Goal: Task Accomplishment & Management: Complete application form

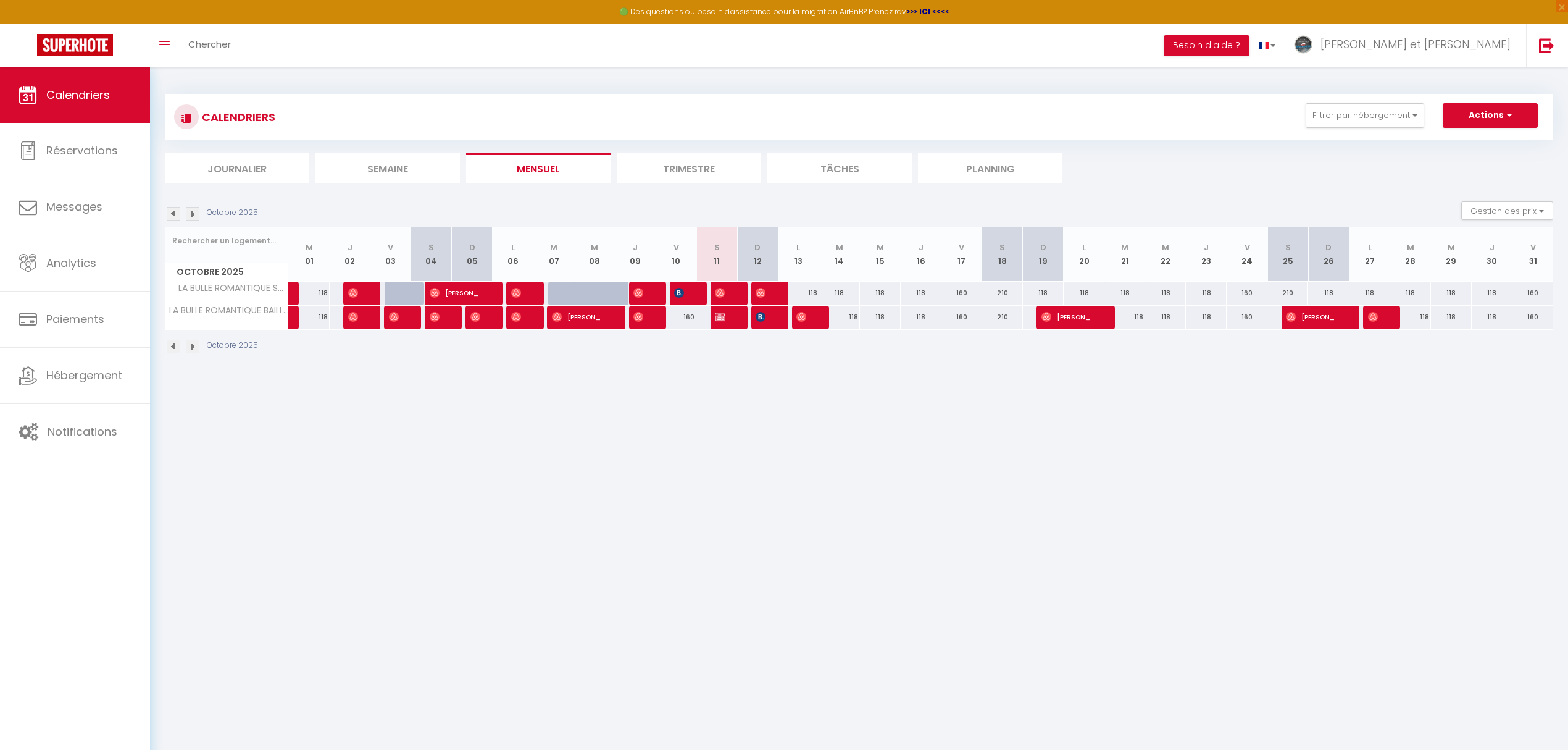
click at [776, 319] on div at bounding box center [771, 317] width 41 height 23
click at [761, 319] on img at bounding box center [760, 317] width 10 height 10
select select "OK"
select select "KO"
select select "0"
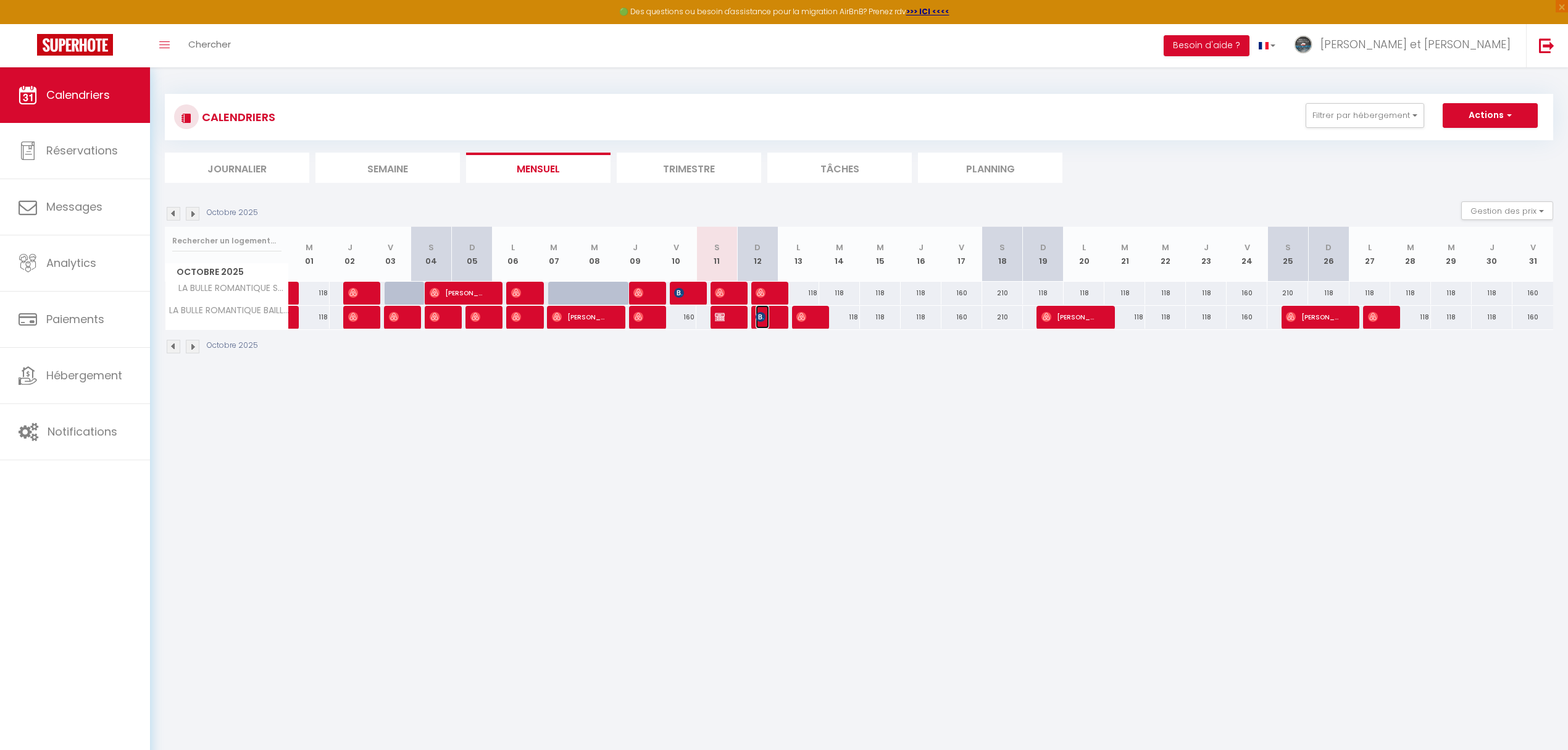
select select "0"
select select "1"
select select
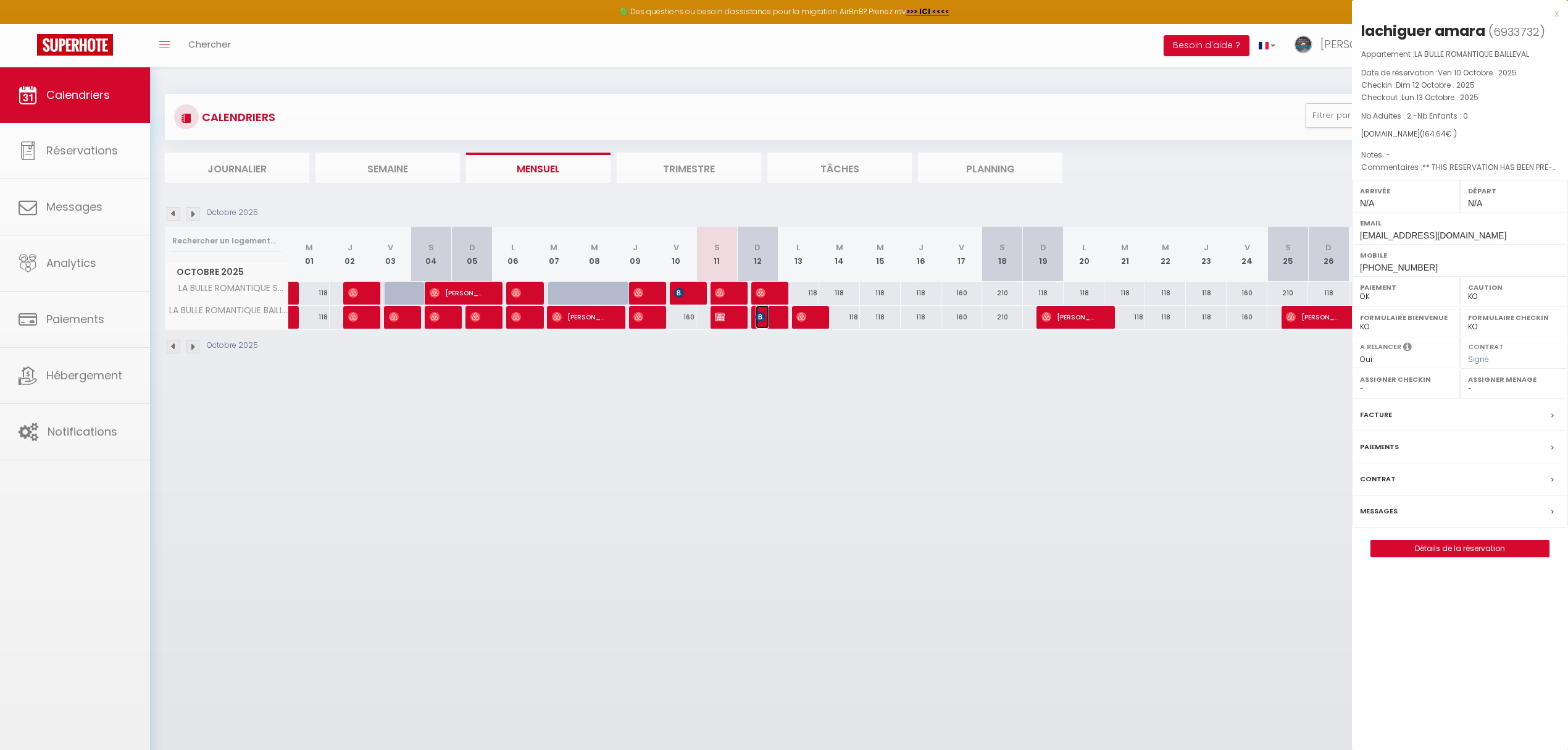
select select "34673"
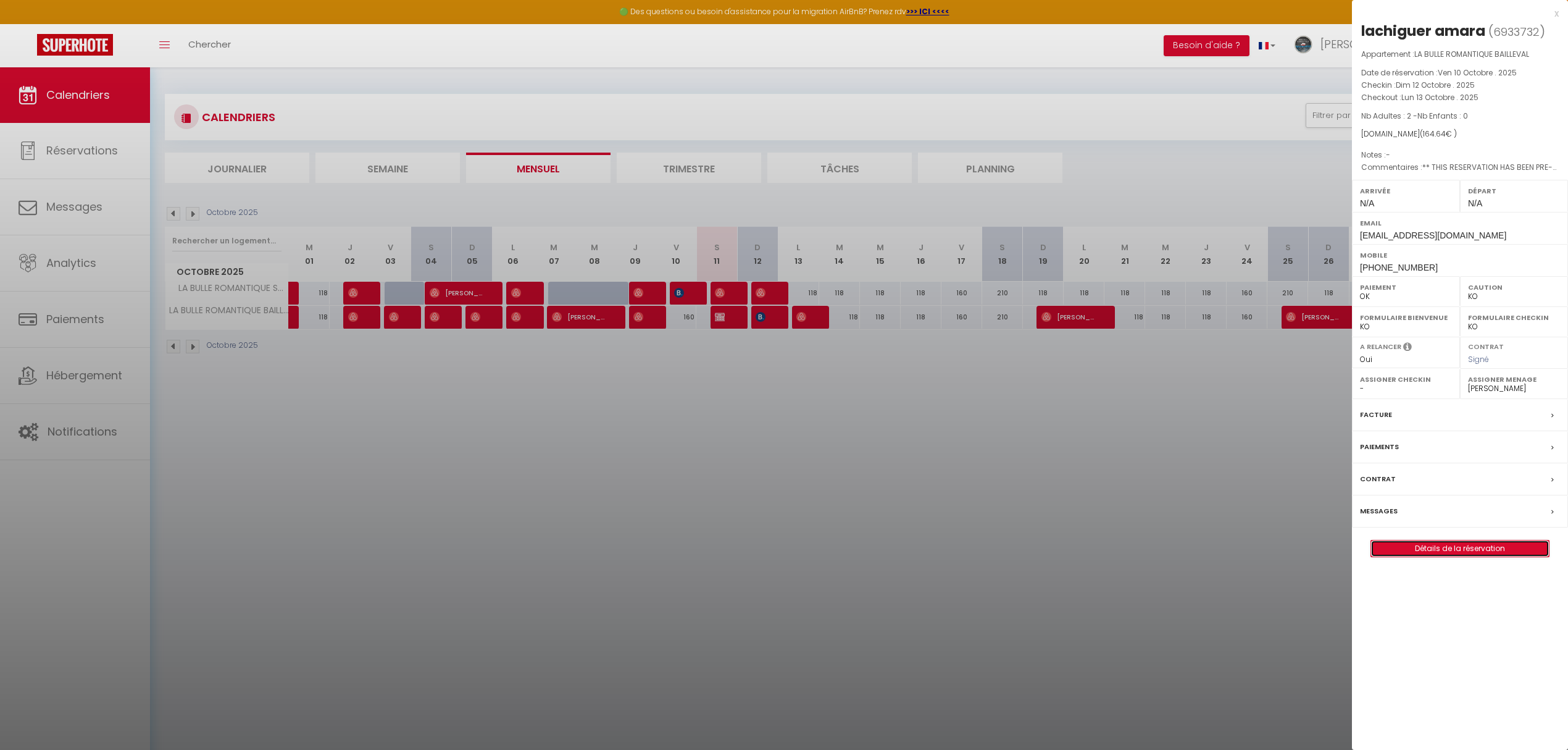
click at [1420, 551] on link "Détails de la réservation" at bounding box center [1460, 548] width 178 height 16
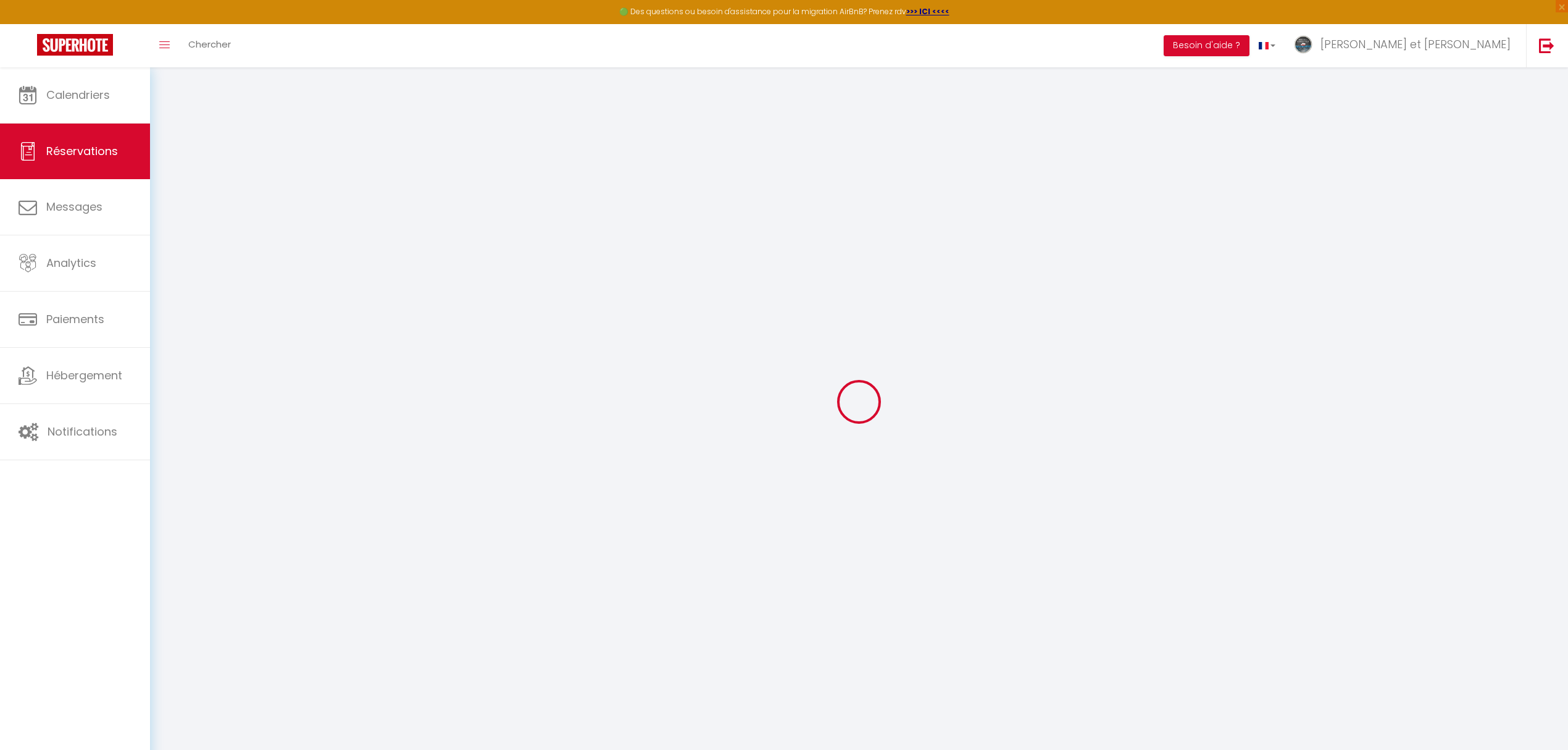
type input "lachiguer"
type input "amara"
type input "[EMAIL_ADDRESS][DOMAIN_NAME]"
type input "[PHONE_NUMBER]"
type input "[STREET_ADDRESS][PERSON_NAME]"
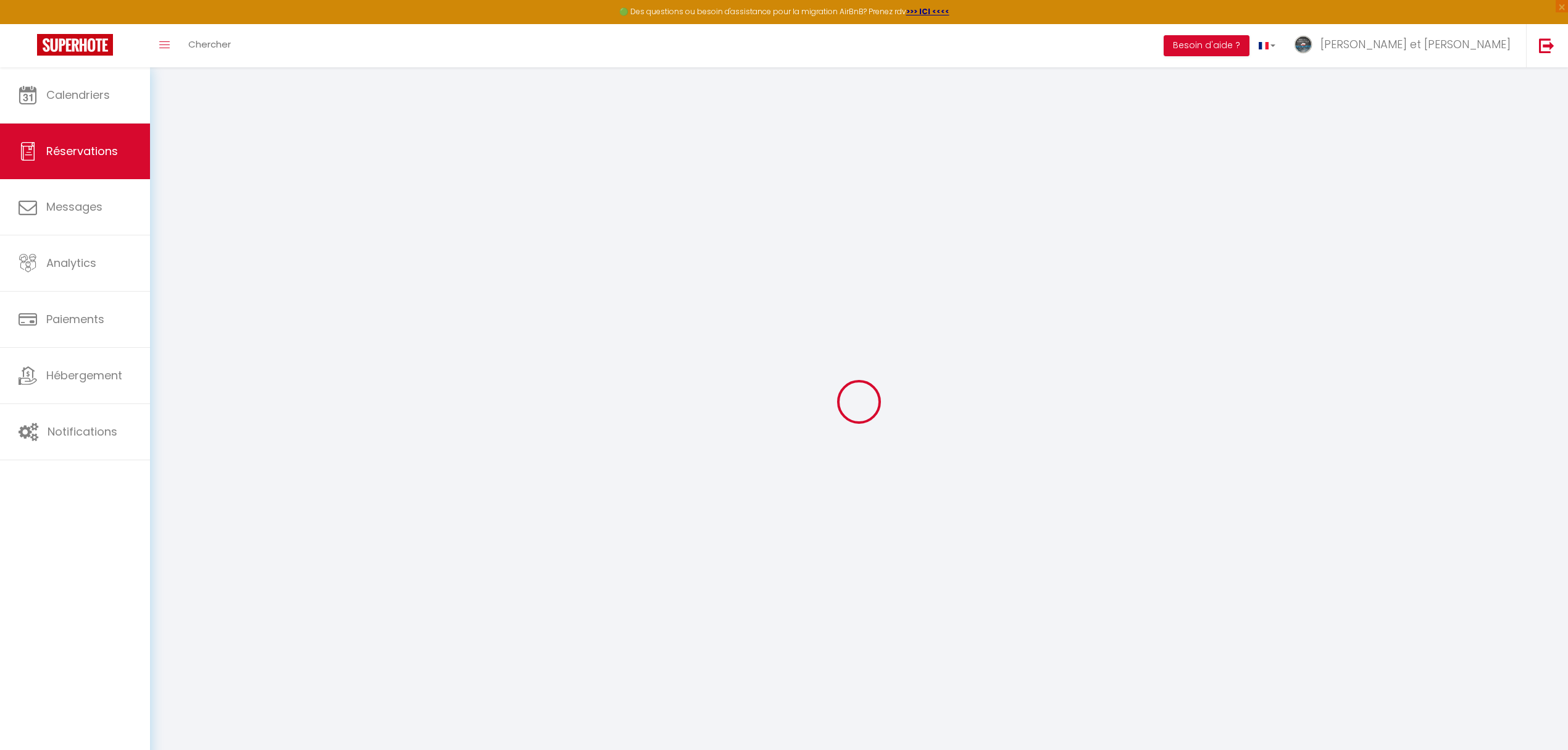
type input "Saint quentin"
select select "FR"
type input "30"
type input "24.7"
type input "2.3"
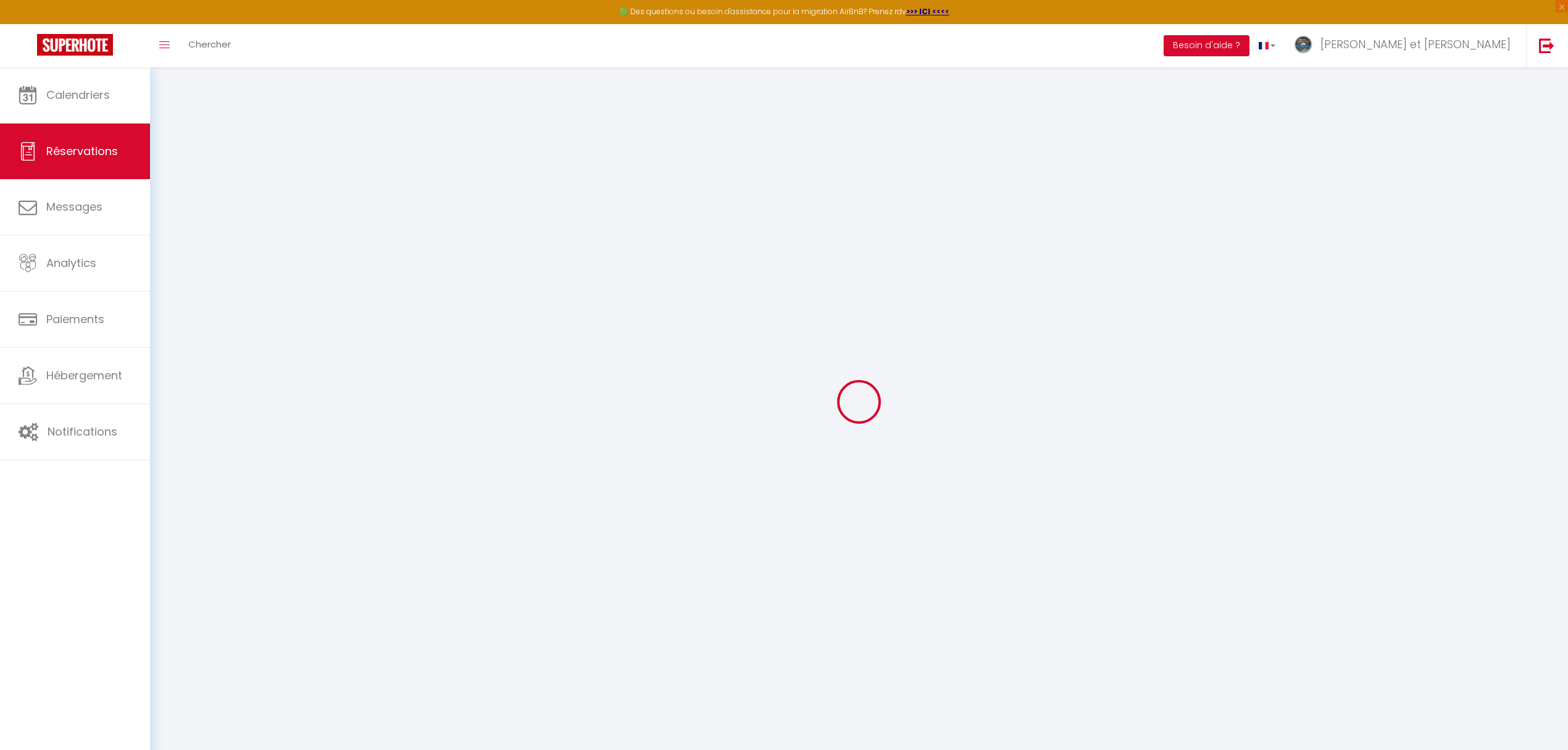
select select "51621"
select select "1"
select select
type input "2"
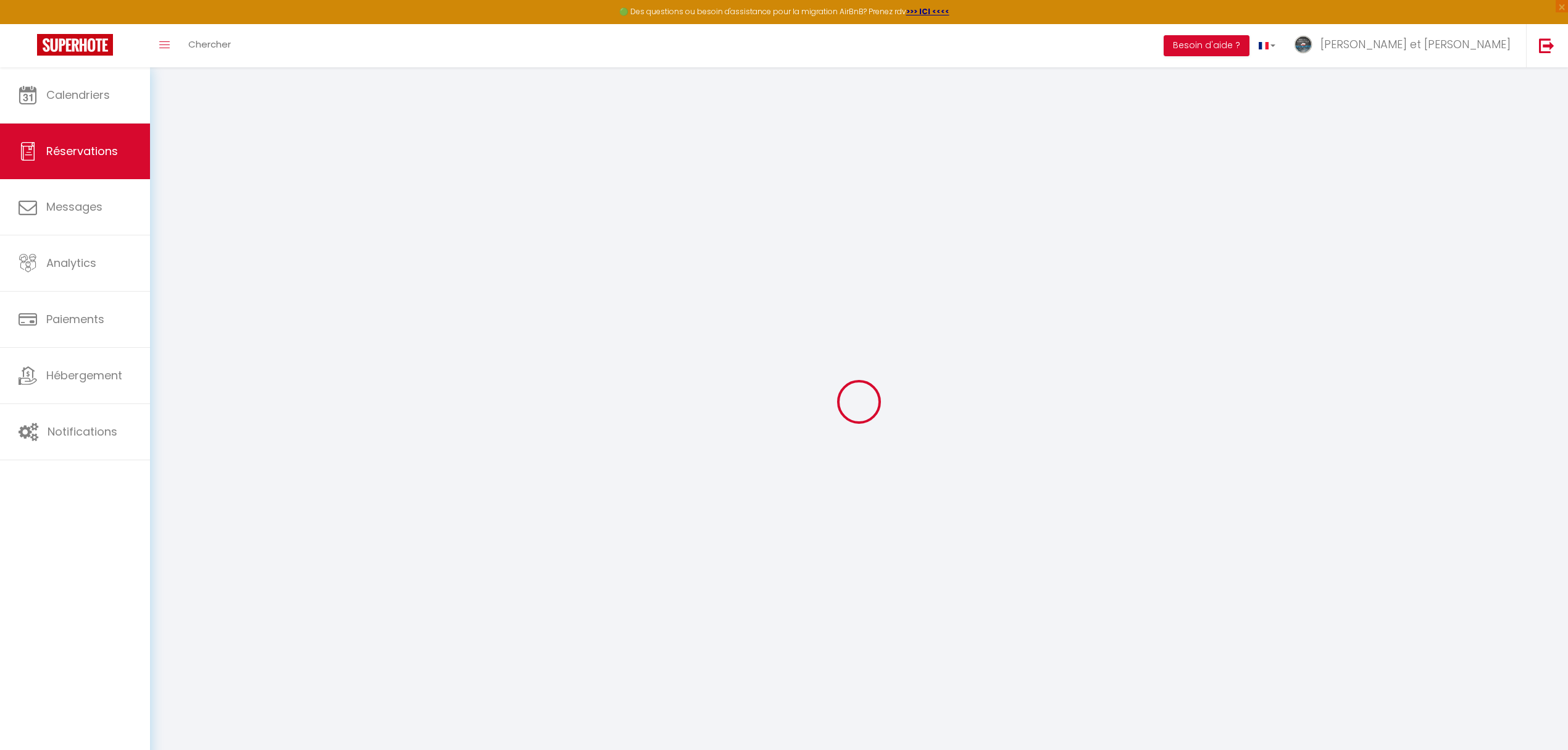
select select "12"
select select
type input "134.64"
checkbox input "false"
type input "0"
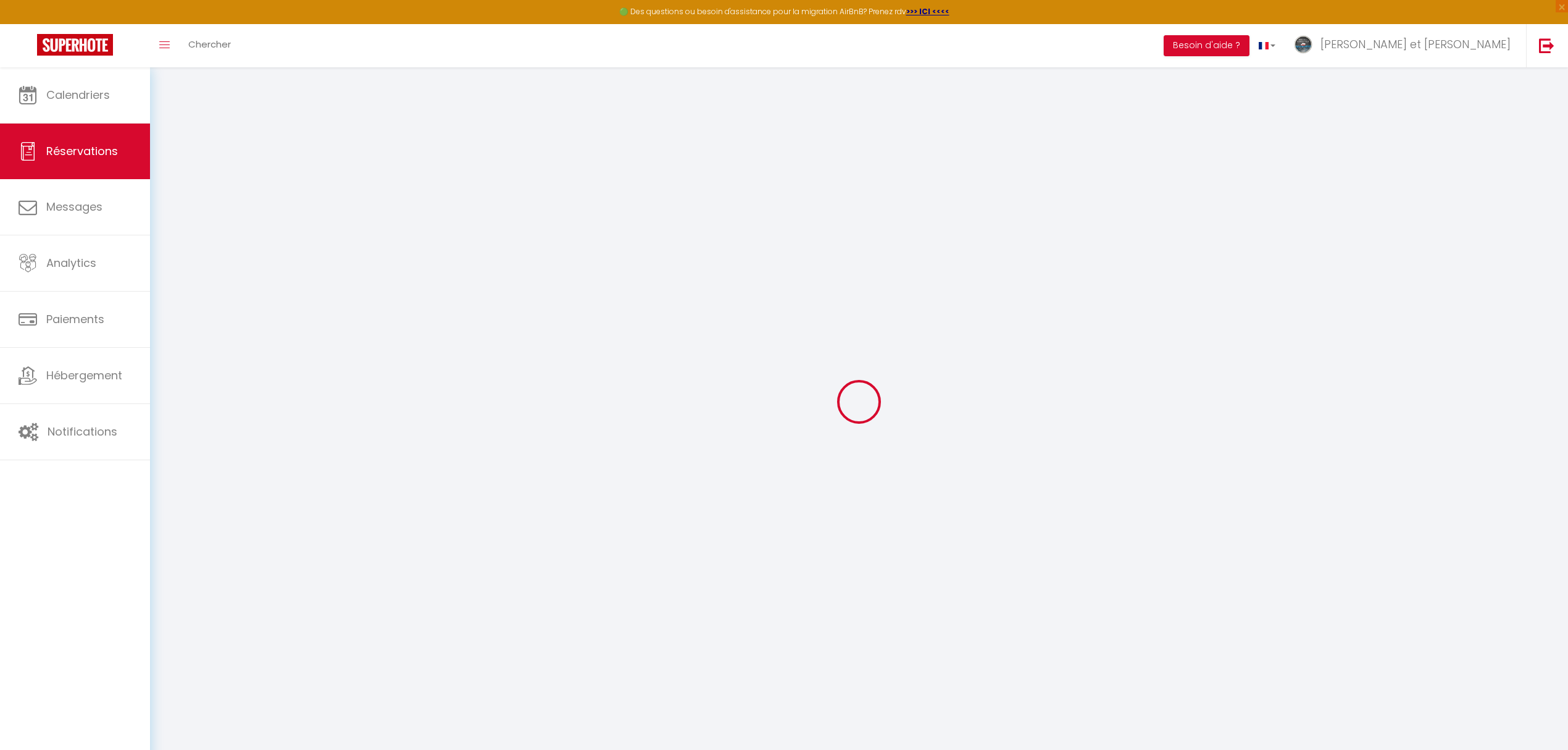
select select "2"
type input "0"
select select
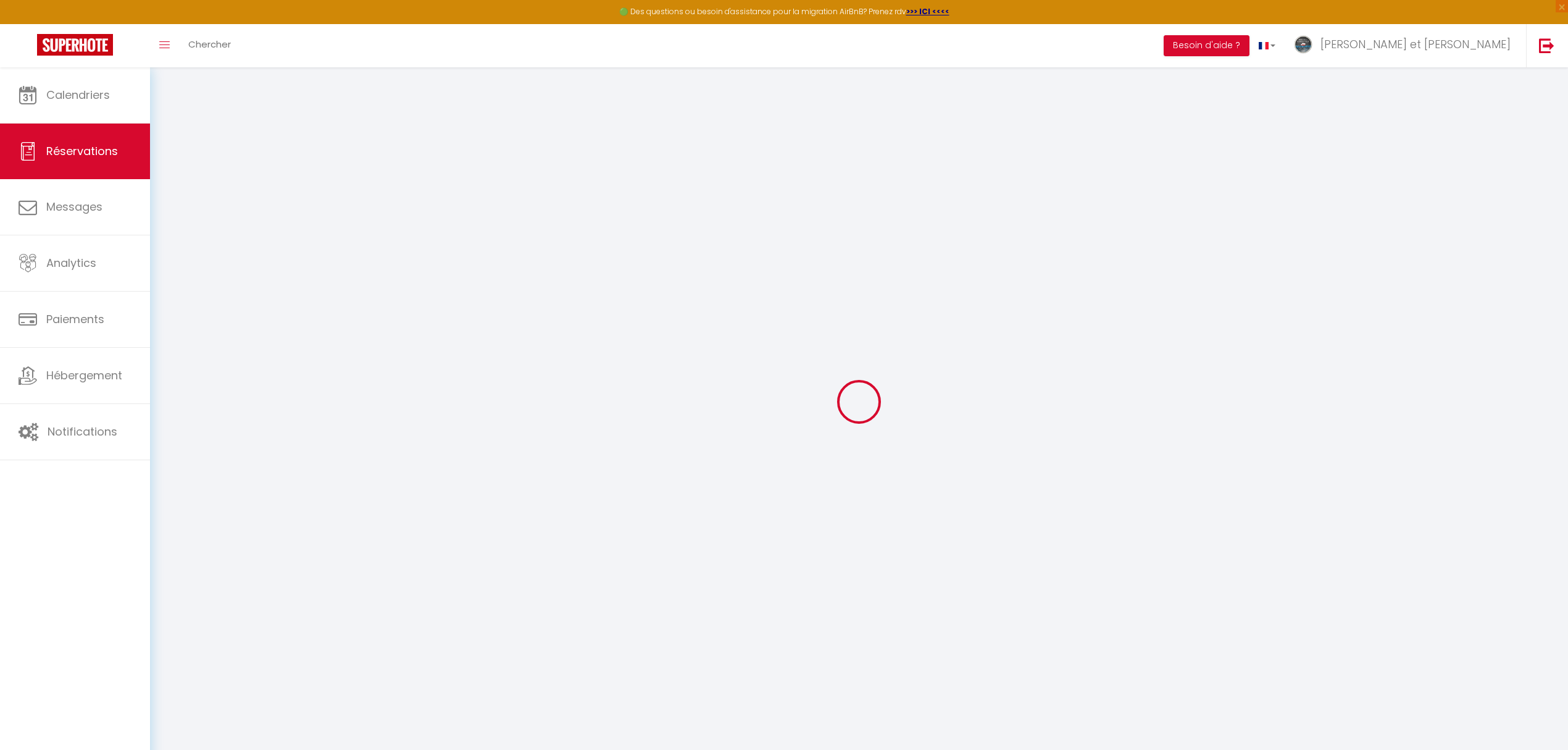
select select
select select "14"
checkbox input "false"
select select
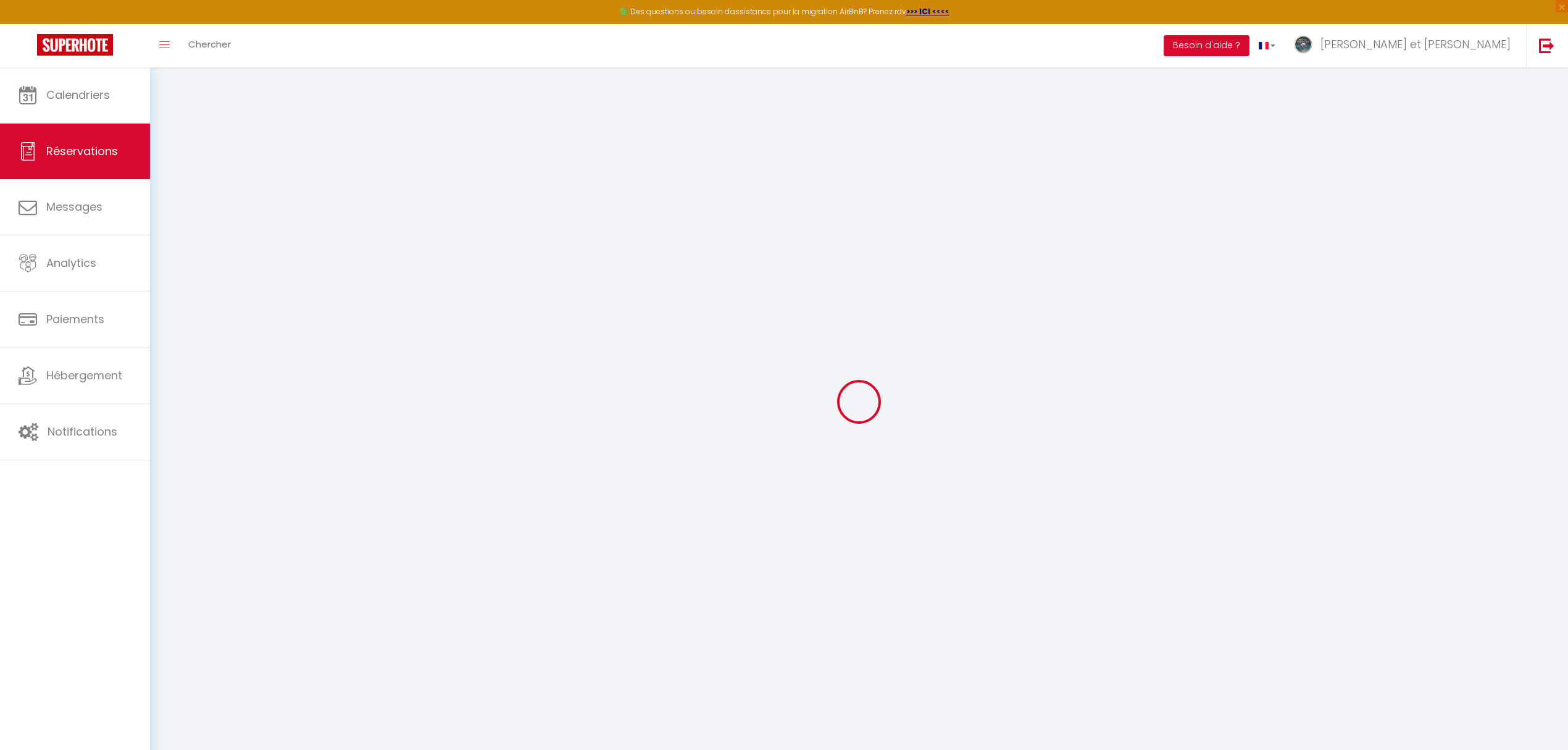
checkbox input "false"
select select
checkbox input "false"
type textarea "** THIS RESERVATION HAS BEEN PRE-PAID ** BOOKING NOTE : Payment charge is EUR 2…"
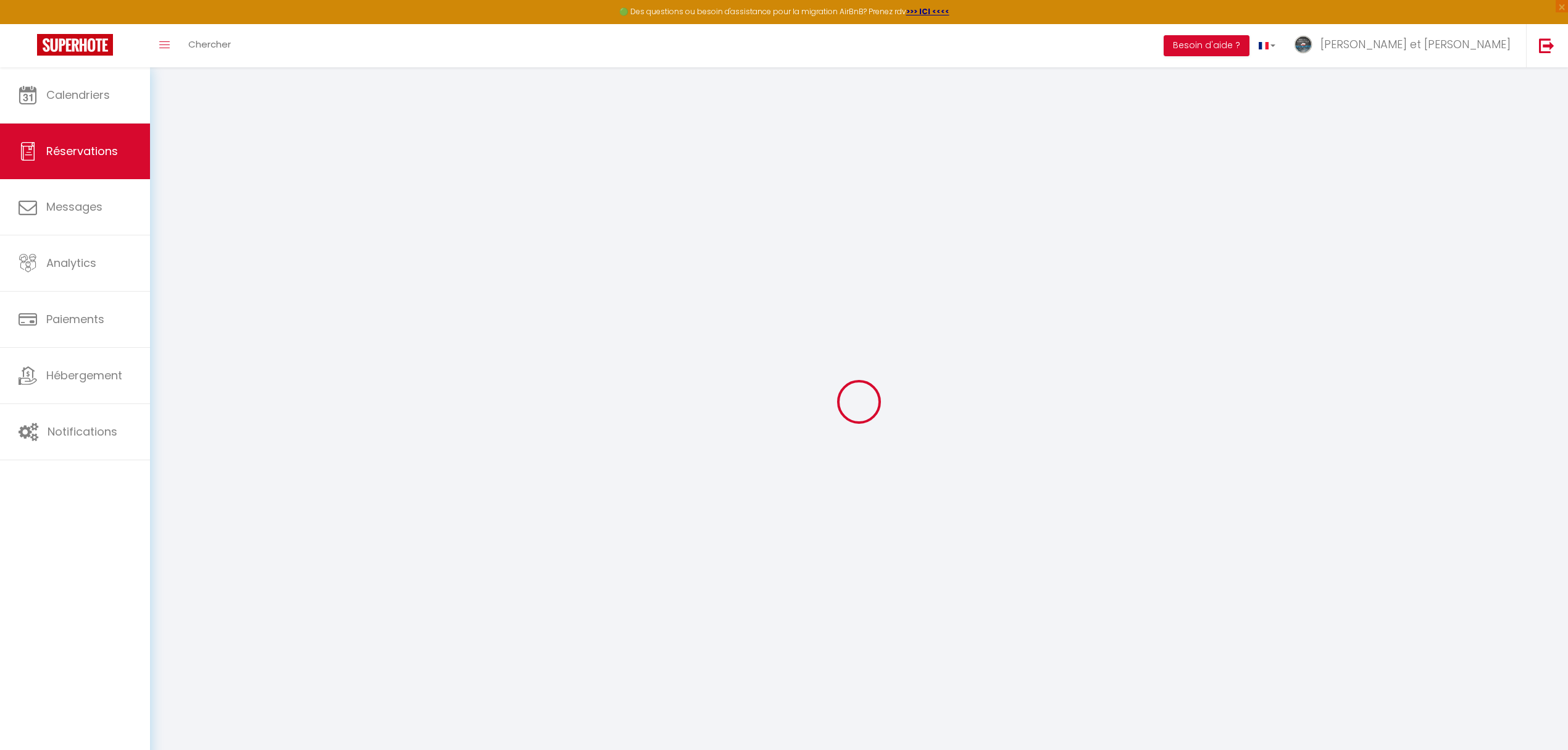
select select
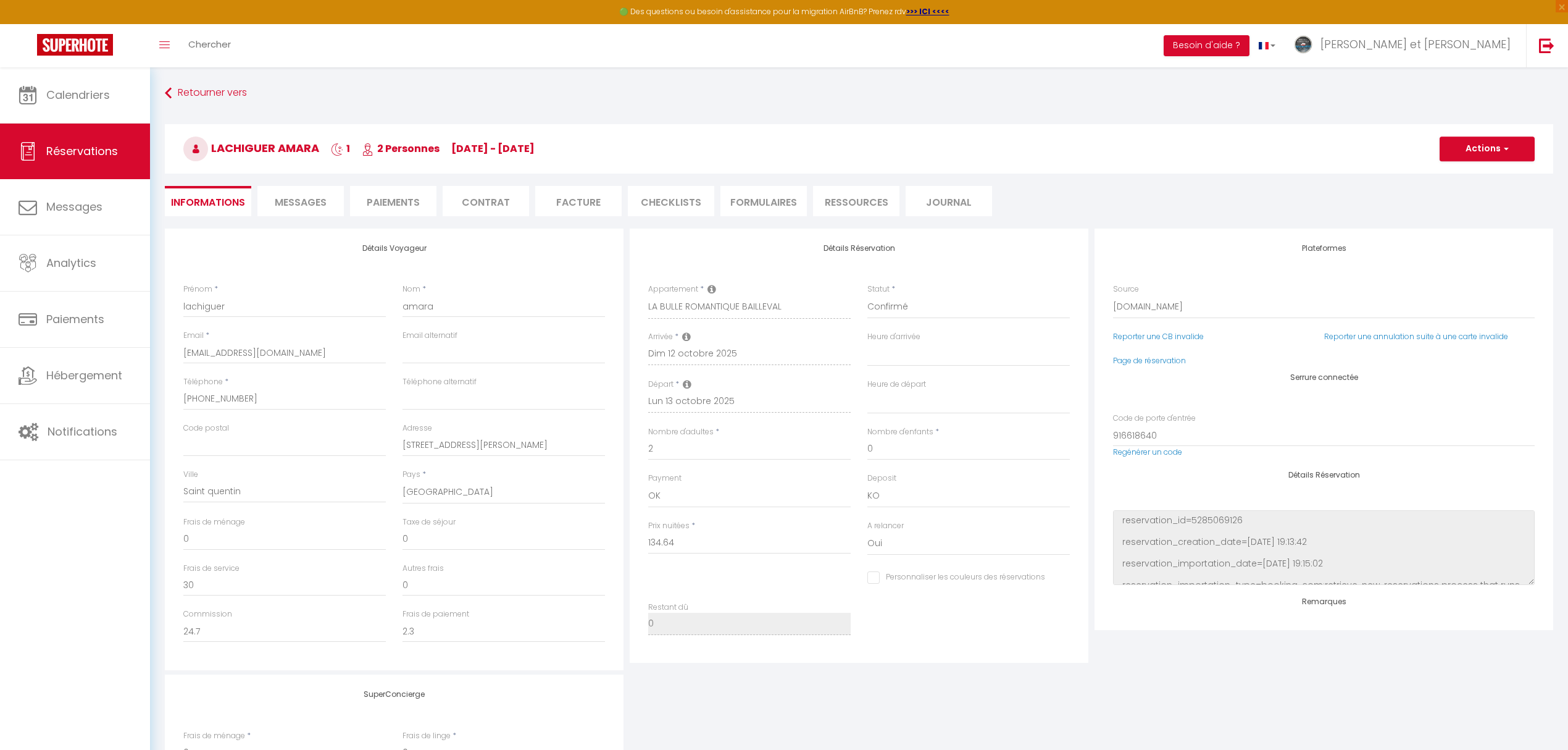
checkbox input "false"
select select
click at [310, 205] on span "Messages" at bounding box center [301, 202] width 52 height 14
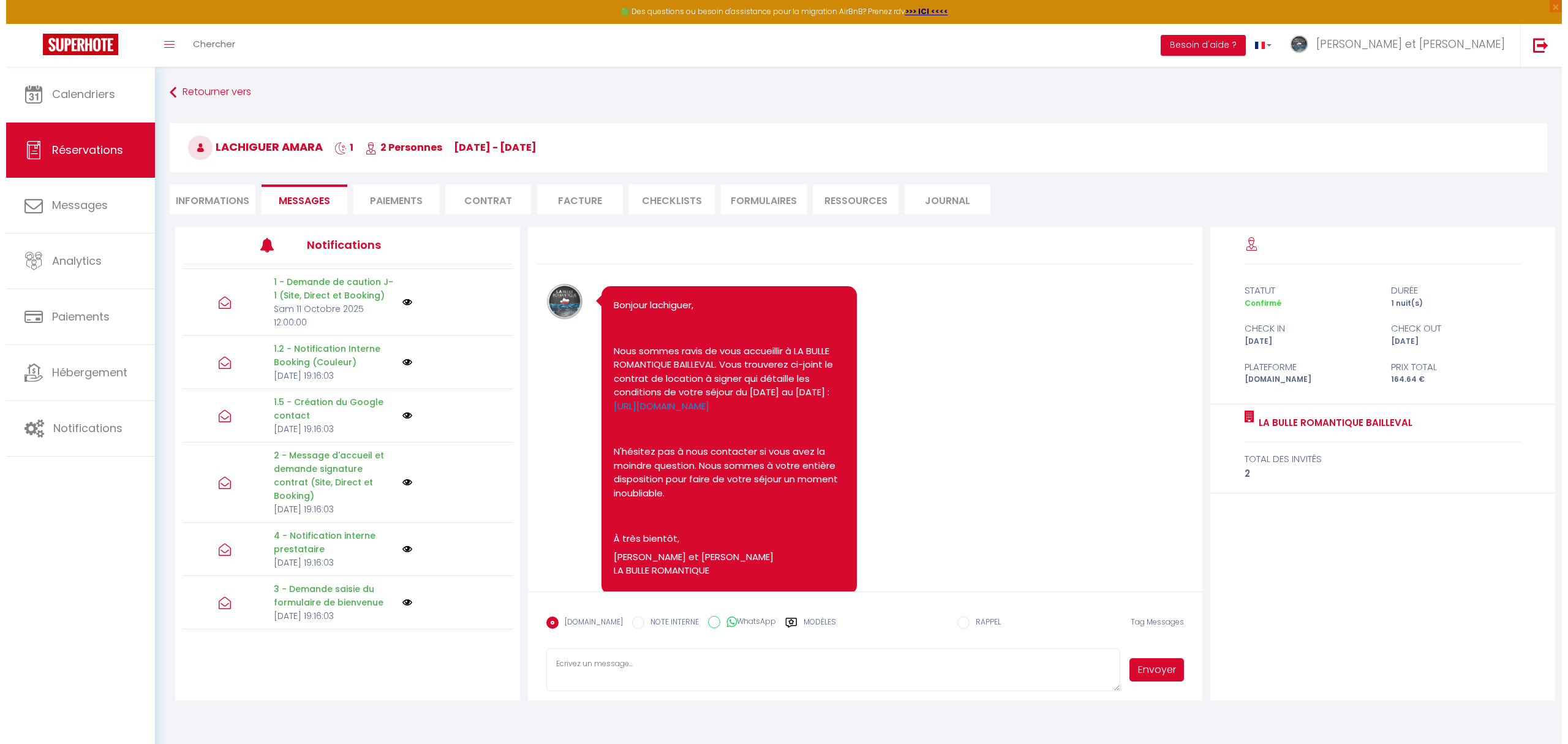
scroll to position [490, 0]
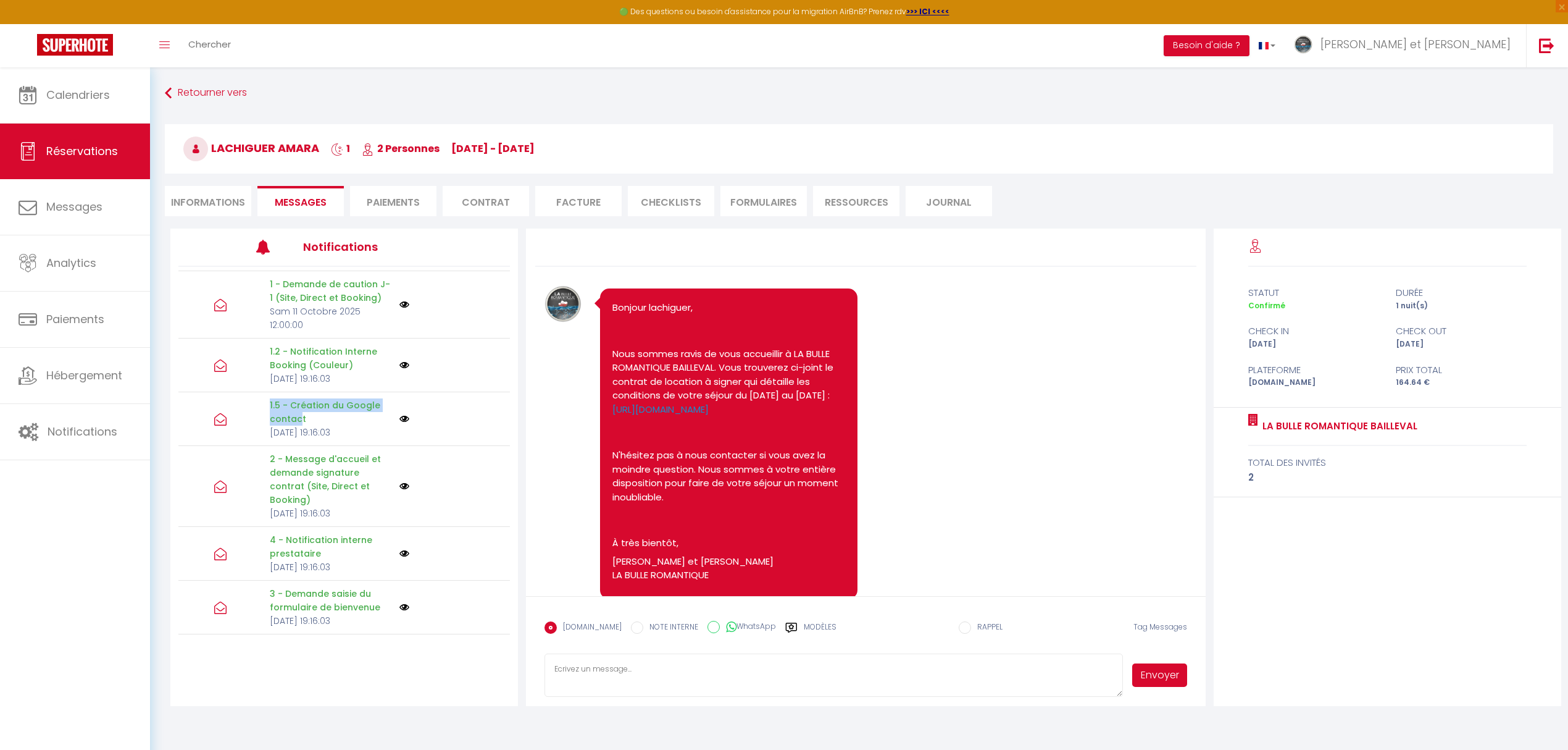
drag, startPoint x: 267, startPoint y: 364, endPoint x: 298, endPoint y: 377, distance: 33.6
click at [298, 399] on p "1.5 - Création du Google contact" at bounding box center [331, 412] width 122 height 27
click at [399, 414] on img at bounding box center [404, 419] width 10 height 10
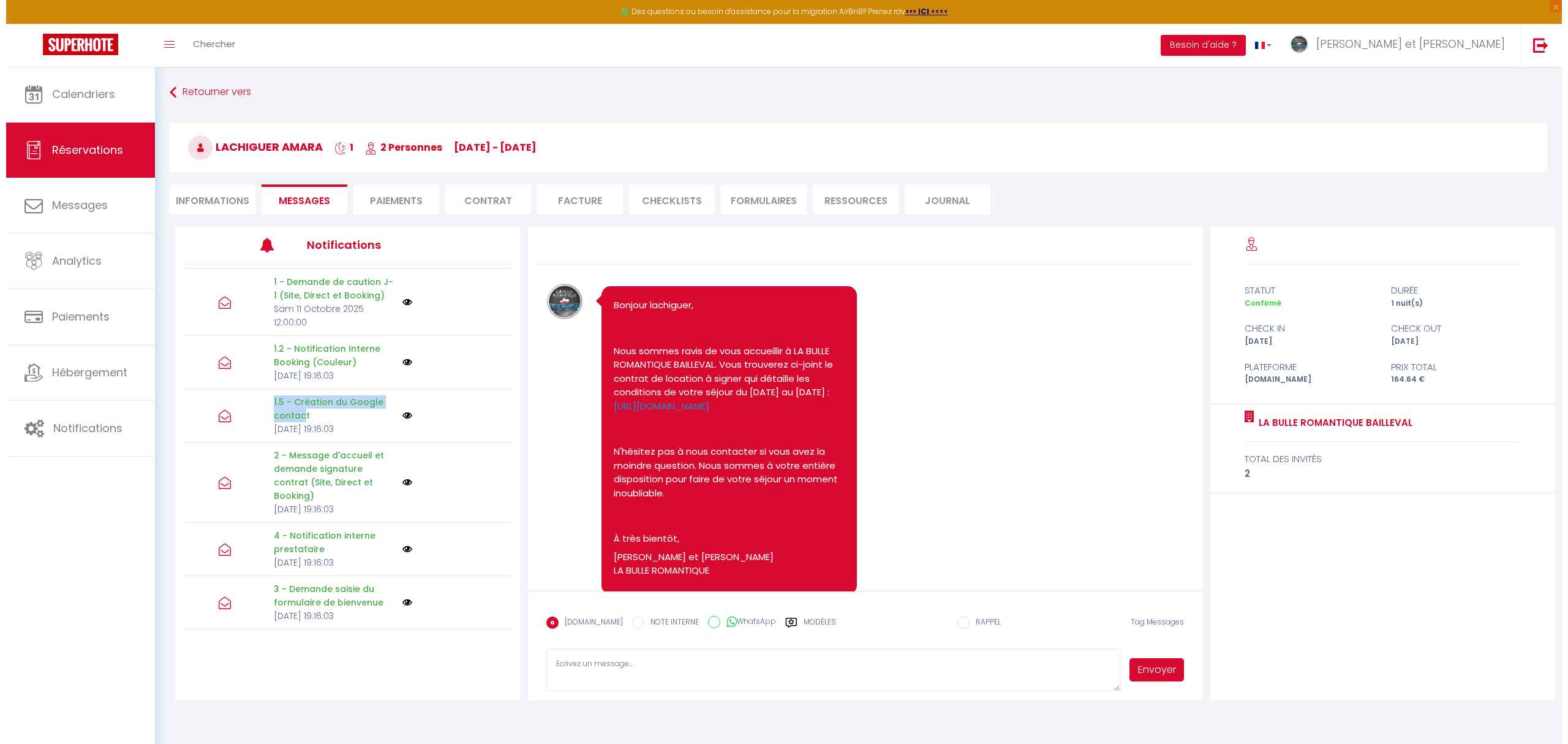
scroll to position [476, 0]
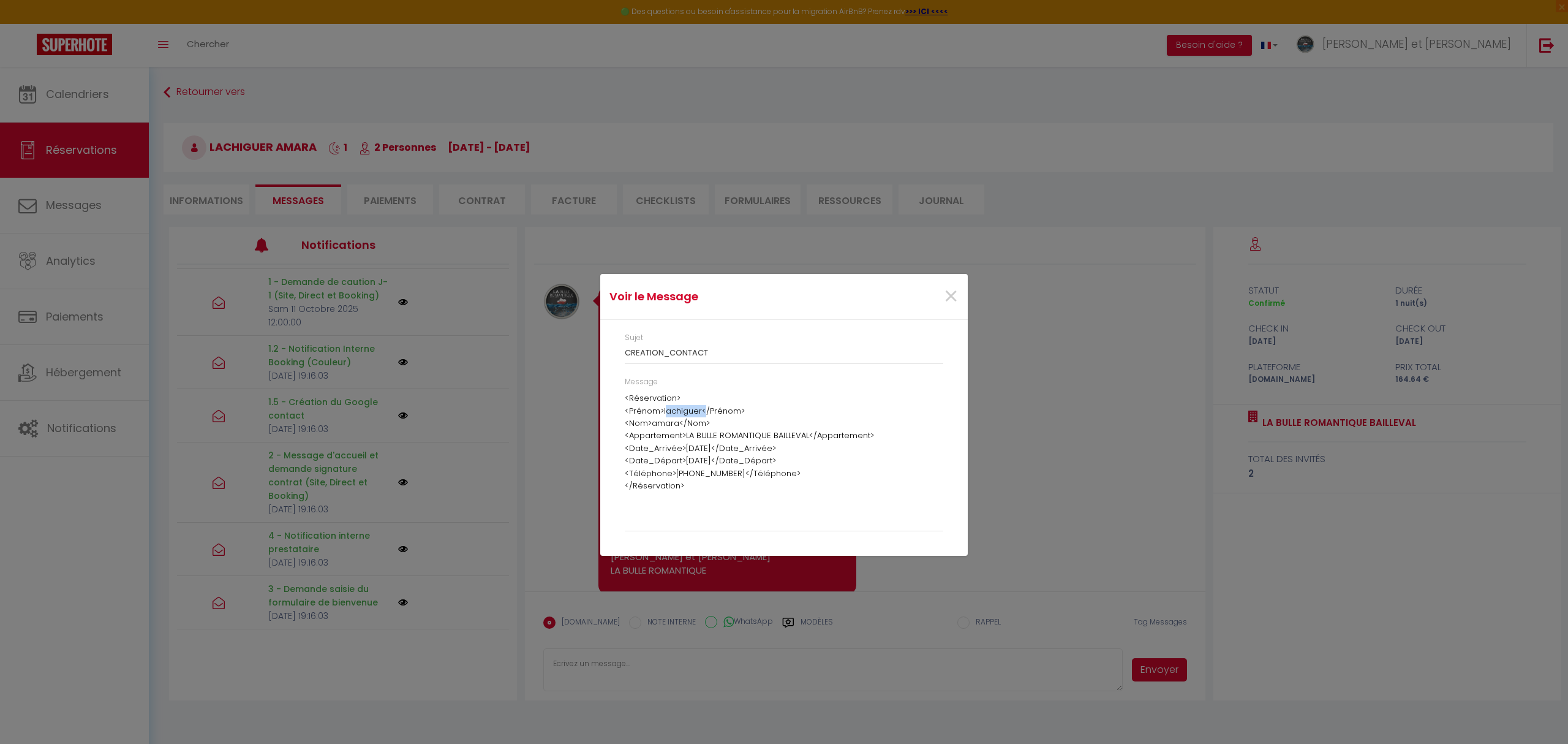
drag, startPoint x: 699, startPoint y: 409, endPoint x: 662, endPoint y: 412, distance: 37.1
click at [662, 412] on p "<Prénom>lachiguer</Prénom> <Nom>amara</Nom> <Appartement>LA BULLE ROMANTIQUE BA…" at bounding box center [784, 448] width 318 height 87
copy p "lachiguer"
